Goal: Task Accomplishment & Management: Manage account settings

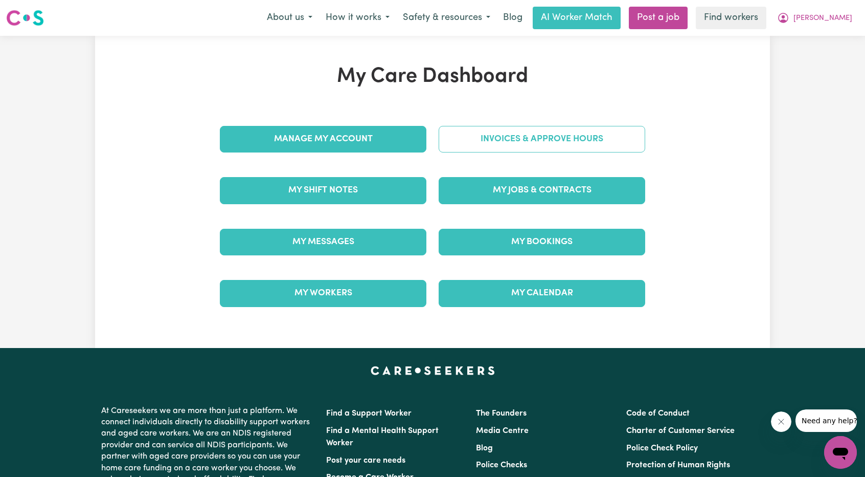
click at [485, 126] on link "Invoices & Approve Hours" at bounding box center [542, 139] width 207 height 27
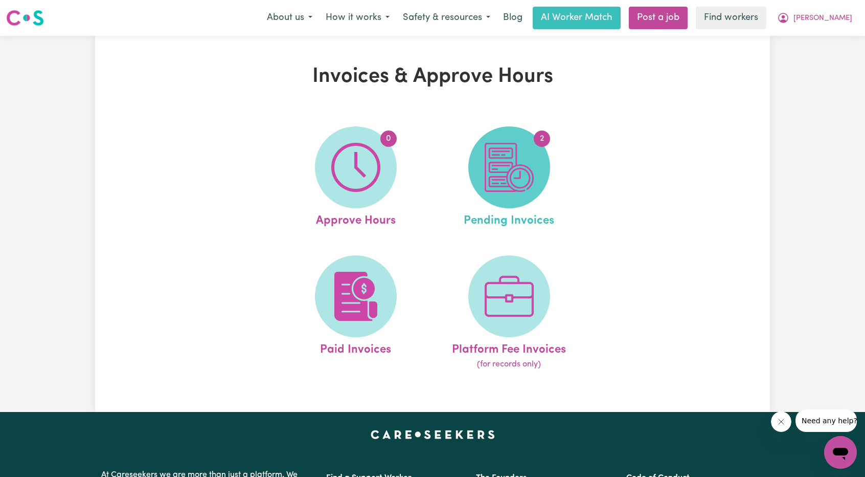
click at [516, 179] on img at bounding box center [509, 167] width 49 height 49
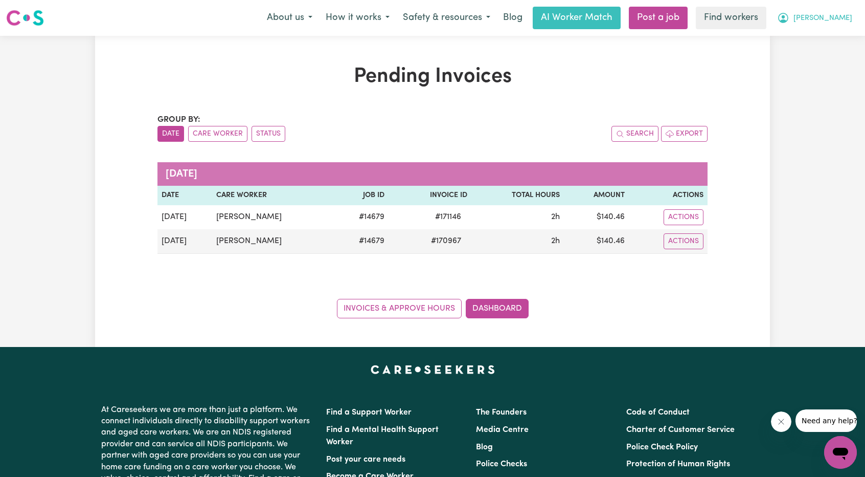
click at [837, 19] on span "[PERSON_NAME]" at bounding box center [823, 18] width 59 height 11
click at [824, 35] on link "My Dashboard" at bounding box center [818, 39] width 81 height 19
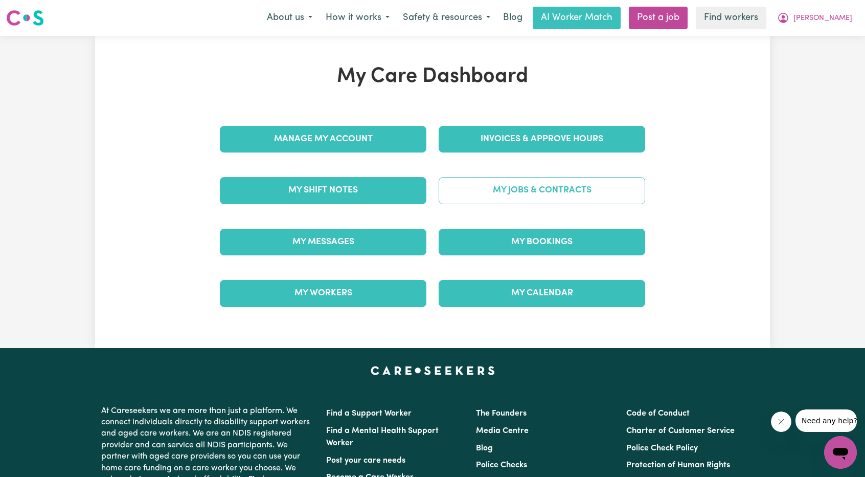
click at [575, 181] on link "My Jobs & Contracts" at bounding box center [542, 190] width 207 height 27
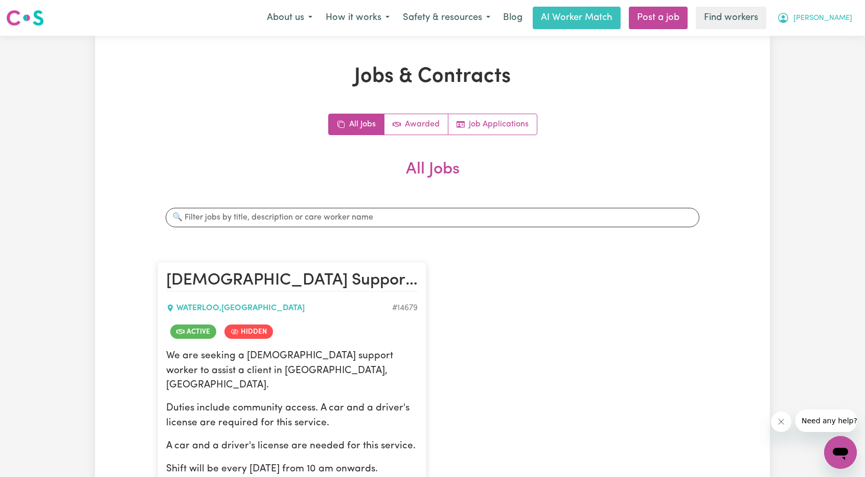
click at [829, 21] on span "[PERSON_NAME]" at bounding box center [823, 18] width 59 height 11
click at [815, 38] on link "My Dashboard" at bounding box center [818, 39] width 81 height 19
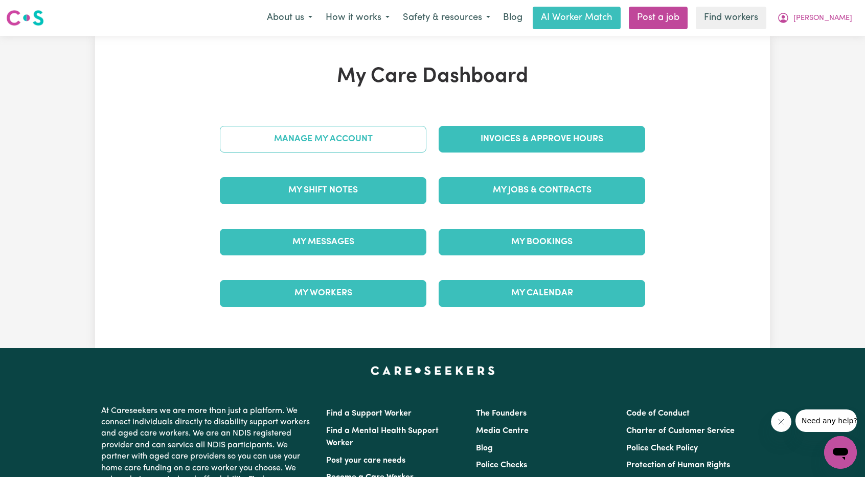
click at [334, 151] on link "Manage My Account" at bounding box center [323, 139] width 207 height 27
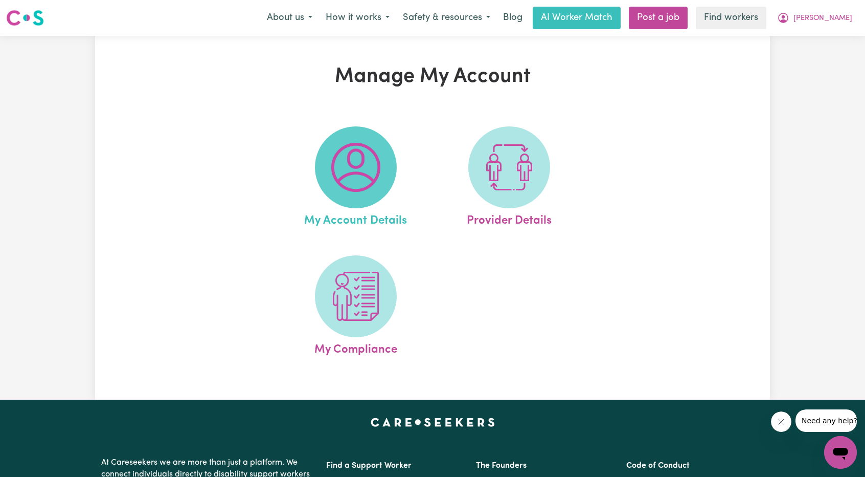
click at [377, 168] on img at bounding box center [355, 167] width 49 height 49
select select "Australian"
select select "representative"
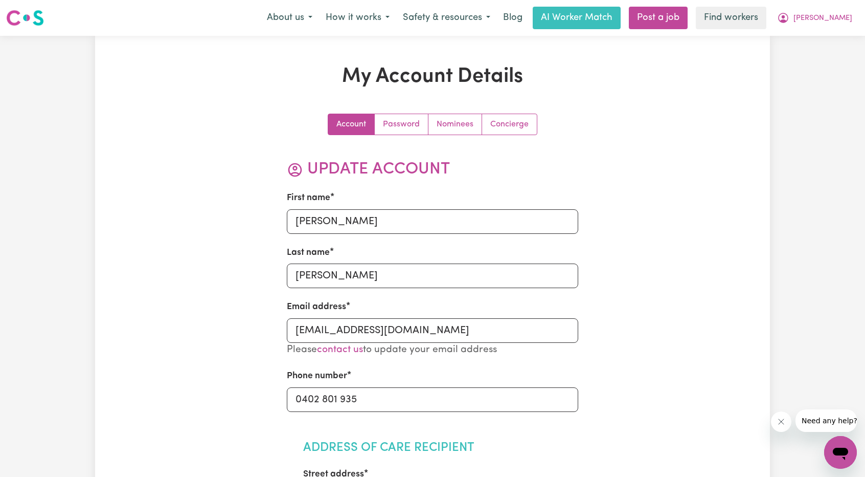
click at [513, 124] on link "Concierge" at bounding box center [509, 124] width 55 height 20
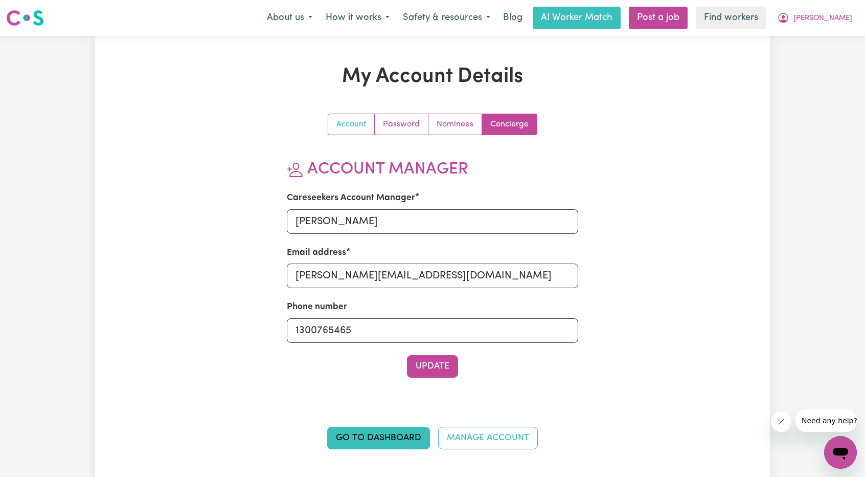
click at [350, 119] on link "Account" at bounding box center [351, 124] width 47 height 20
select select "Australian"
select select "representative"
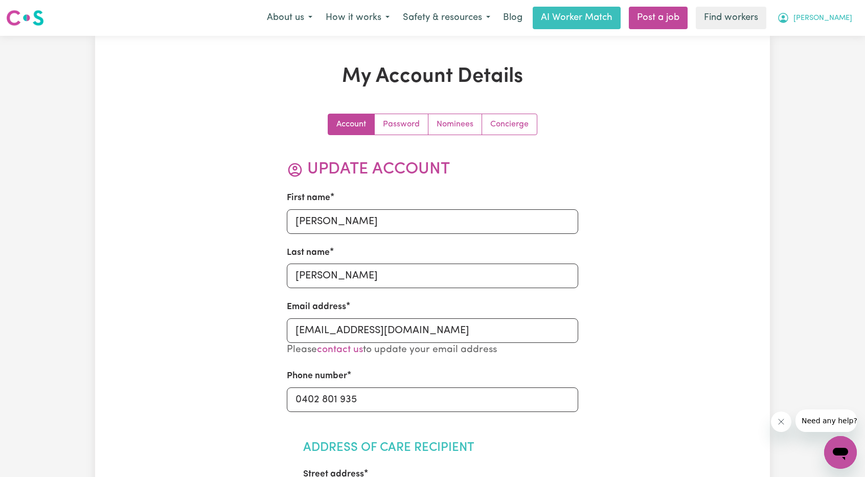
click at [819, 23] on button "[PERSON_NAME]" at bounding box center [815, 17] width 88 height 21
click at [809, 60] on link "Logout" at bounding box center [818, 58] width 81 height 19
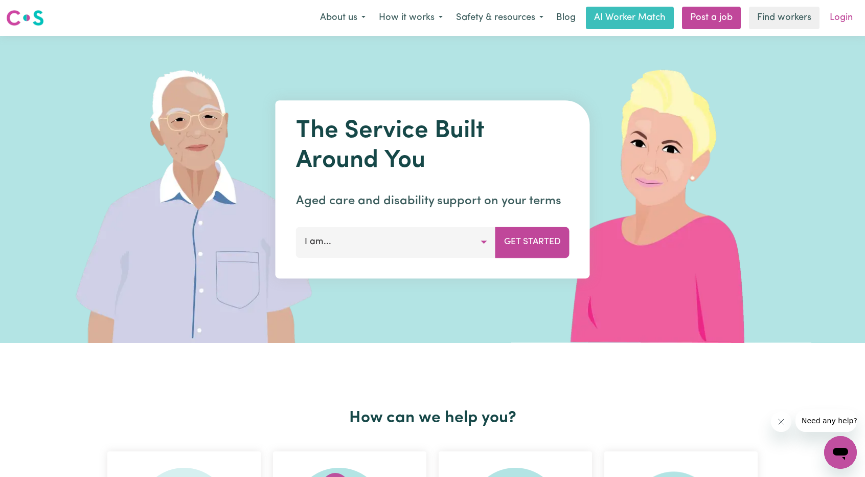
click at [829, 17] on link "Login" at bounding box center [841, 18] width 35 height 23
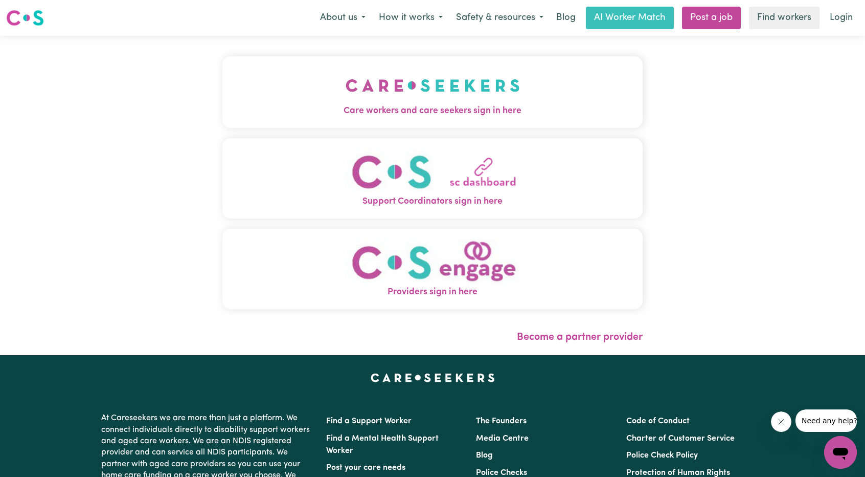
click at [346, 68] on img "Care workers and care seekers sign in here" at bounding box center [433, 85] width 174 height 38
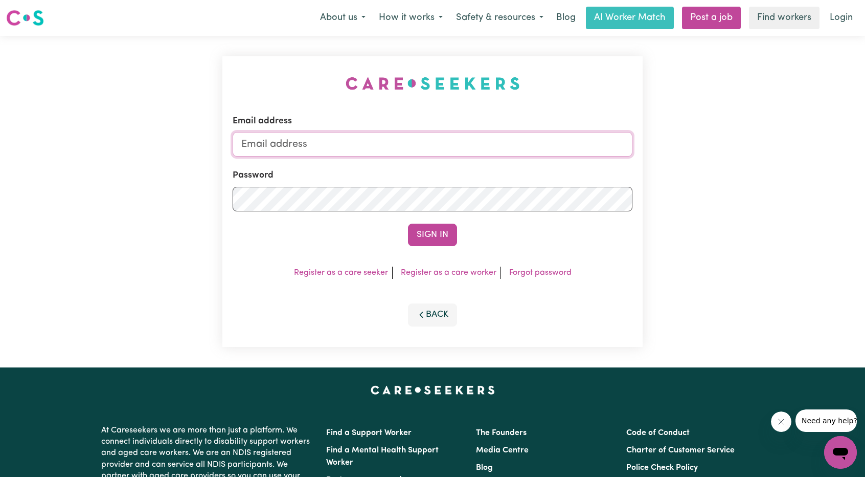
click at [384, 136] on input "Email address" at bounding box center [433, 144] width 400 height 25
drag, startPoint x: 294, startPoint y: 142, endPoint x: 496, endPoint y: 163, distance: 203.7
click at [495, 163] on form "Email address [EMAIL_ADDRESS][PERSON_NAME][DOMAIN_NAME] Password Sign In" at bounding box center [433, 180] width 400 height 131
type input "superuser~[EMAIL_ADDRESS][DOMAIN_NAME]"
click at [436, 231] on button "Sign In" at bounding box center [432, 234] width 49 height 23
